Goal: Find specific page/section: Find specific page/section

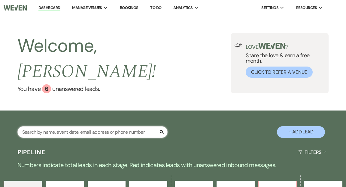
click at [68, 126] on input "text" at bounding box center [92, 132] width 150 height 12
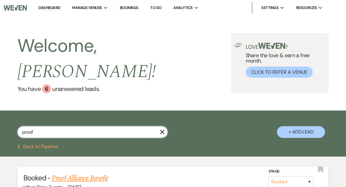
type input "proof"
click at [79, 173] on link "Proof Alliance Benefit" at bounding box center [80, 178] width 56 height 11
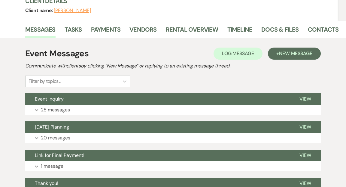
scroll to position [90, 0]
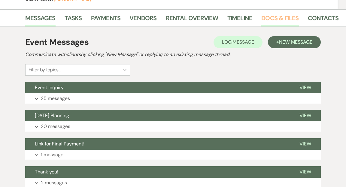
click at [272, 17] on link "Docs & Files" at bounding box center [279, 19] width 37 height 13
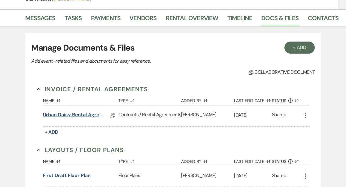
click at [72, 114] on link "Urban Daisy Rental Agreement 2024" at bounding box center [73, 115] width 60 height 9
